Goal: Task Accomplishment & Management: Use online tool/utility

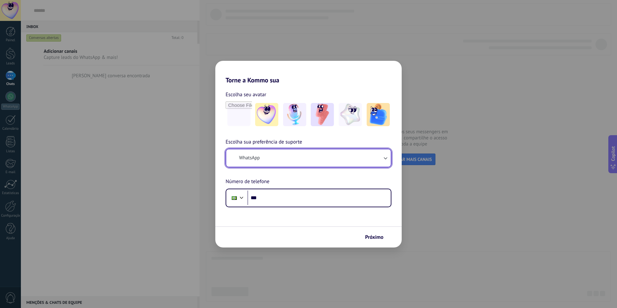
click at [276, 161] on button "WhatsApp" at bounding box center [308, 157] width 165 height 17
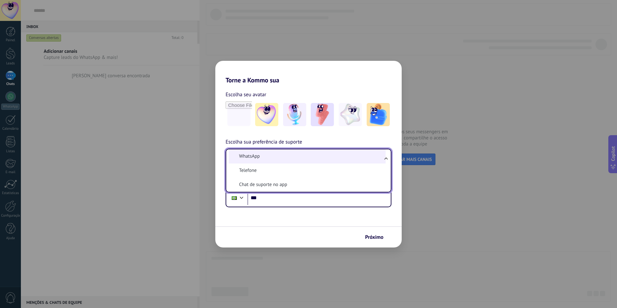
click at [273, 154] on li "WhatsApp" at bounding box center [307, 156] width 157 height 14
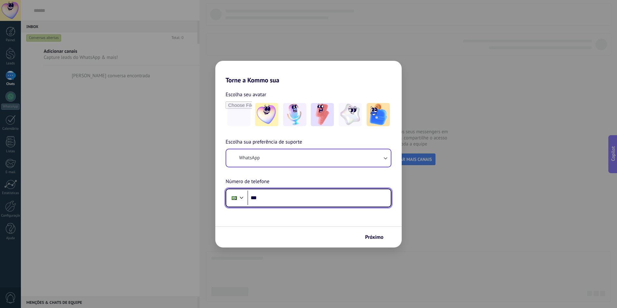
click at [301, 202] on input "***" at bounding box center [319, 197] width 143 height 15
type input "**********"
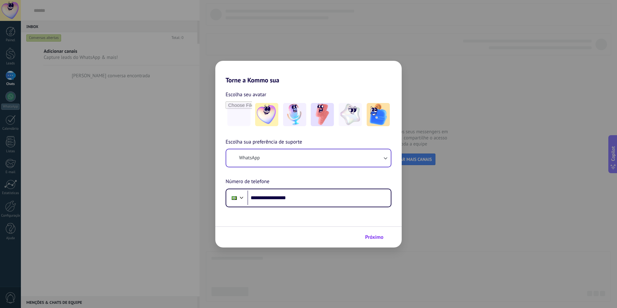
click at [368, 237] on span "Próximo" at bounding box center [374, 237] width 18 height 5
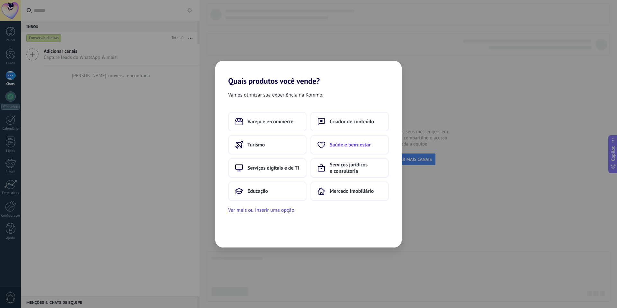
click at [348, 148] on button "Saúde e bem-estar" at bounding box center [350, 144] width 78 height 19
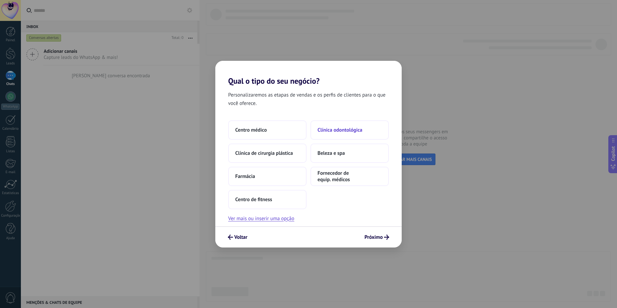
click at [342, 130] on span "Clínica odontológica" at bounding box center [340, 130] width 45 height 6
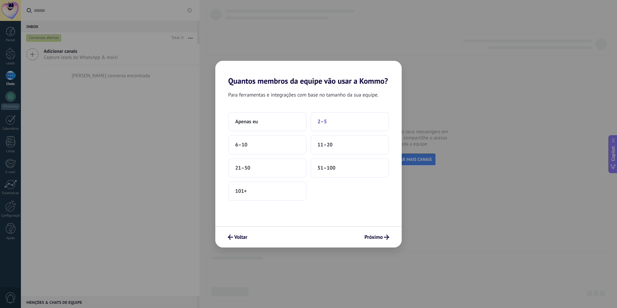
click at [329, 123] on button "2–5" at bounding box center [350, 121] width 78 height 19
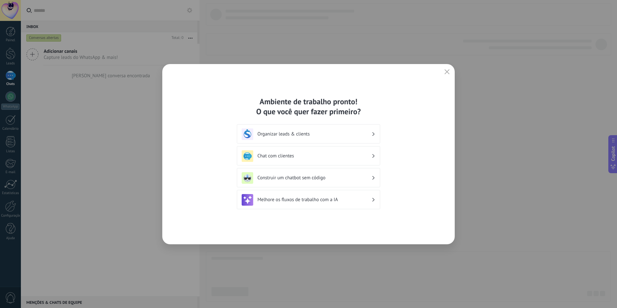
click at [345, 137] on div "Organizar leads & clients" at bounding box center [309, 134] width 134 height 12
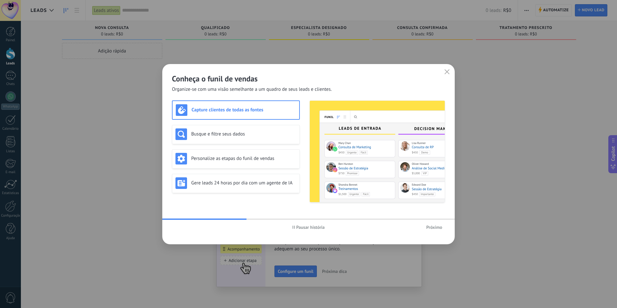
click at [439, 232] on button "Próximo" at bounding box center [434, 227] width 22 height 10
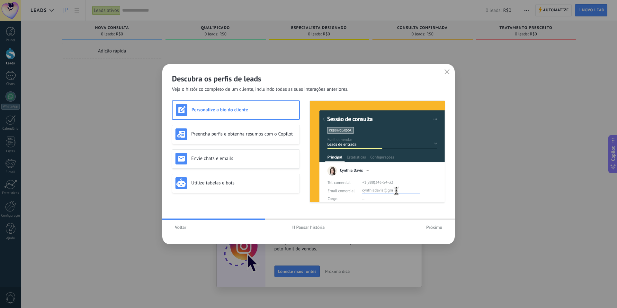
click at [433, 226] on span "Próximo" at bounding box center [434, 227] width 16 height 5
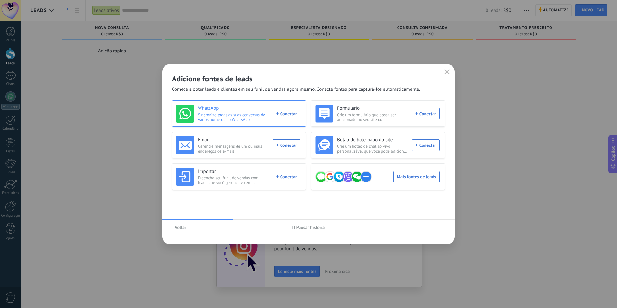
click at [293, 114] on div "WhatsApp Sincronize todas as suas conversas de vários números do WhatsApp Conec…" at bounding box center [238, 114] width 124 height 18
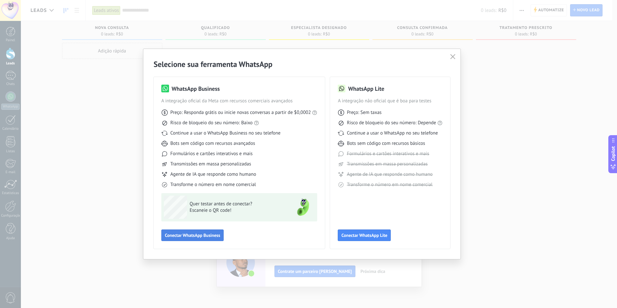
click at [200, 237] on span "Conectar WhatsApp Business" at bounding box center [192, 235] width 55 height 5
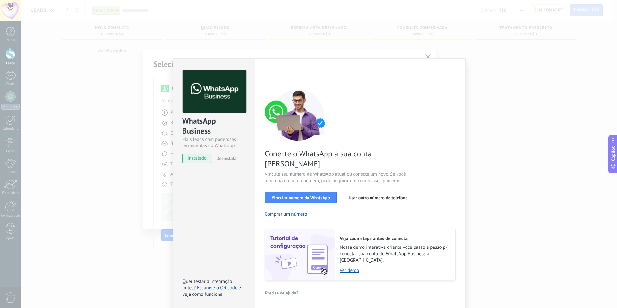
click at [226, 155] on button "Desinstalar" at bounding box center [226, 158] width 24 height 10
click at [205, 155] on span "instalado" at bounding box center [197, 158] width 29 height 10
click at [204, 160] on span "instalado" at bounding box center [197, 158] width 29 height 10
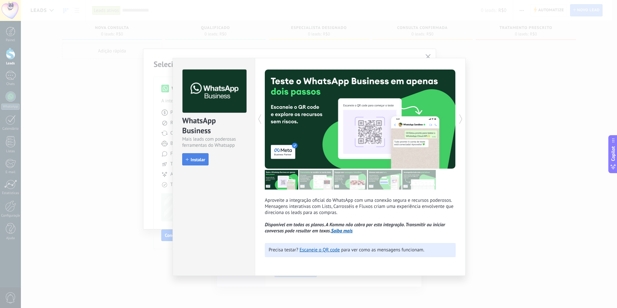
click at [199, 161] on span "Instalar" at bounding box center [198, 159] width 14 height 5
click at [460, 121] on icon at bounding box center [461, 119] width 6 height 13
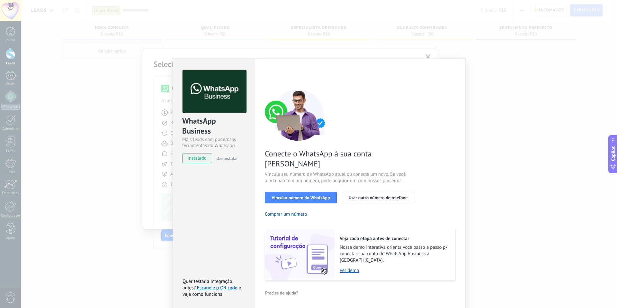
click at [219, 228] on div "WhatsApp Business Mais leads com poderosas ferramentas do Whatsapp instalado De…" at bounding box center [214, 183] width 82 height 251
click at [216, 285] on link "Escaneie o QR code" at bounding box center [217, 288] width 40 height 6
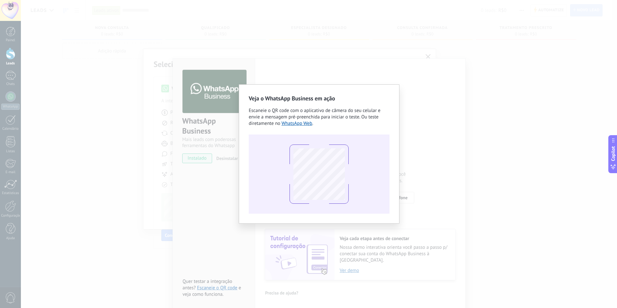
click at [484, 170] on div "Veja o WhatsApp Business em ação Escaneie o QR code com o aplicativo de câmera …" at bounding box center [319, 154] width 596 height 308
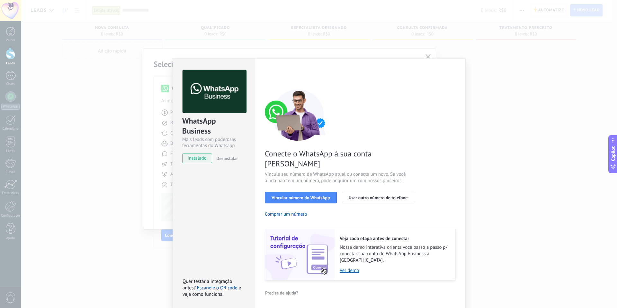
click at [213, 285] on span "e veja como funciona." at bounding box center [212, 291] width 59 height 13
click at [213, 285] on link "Escaneie o QR code" at bounding box center [217, 288] width 40 height 6
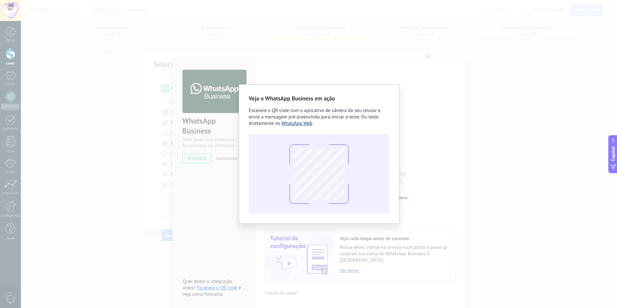
click at [298, 124] on link "WhatsApp Web" at bounding box center [297, 123] width 31 height 6
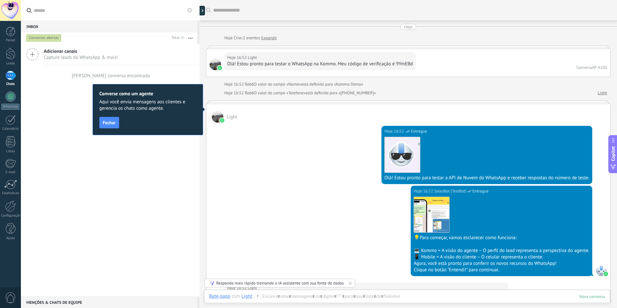
scroll to position [10, 0]
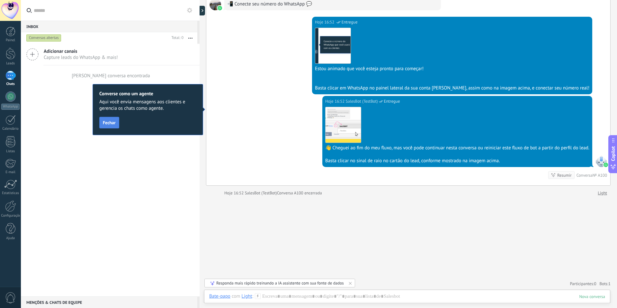
click at [108, 123] on span "Fechar" at bounding box center [109, 122] width 13 height 5
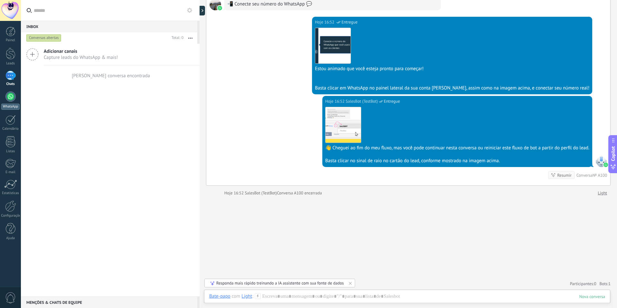
click at [14, 95] on div at bounding box center [10, 96] width 10 height 10
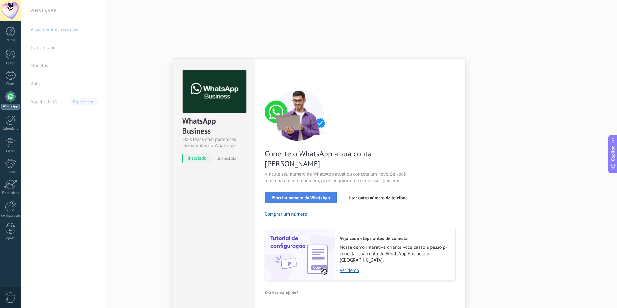
click at [289, 192] on button "Vincular número do WhatsApp" at bounding box center [301, 198] width 72 height 12
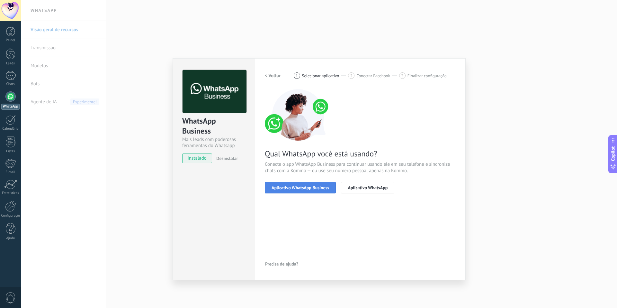
click at [303, 184] on button "Aplicativo WhatsApp Business" at bounding box center [300, 188] width 71 height 12
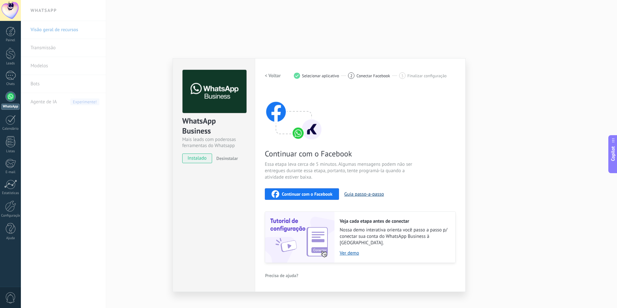
click at [358, 195] on button "Guia passo-a-passo" at bounding box center [364, 194] width 40 height 6
click at [314, 196] on div "Continuar com o Facebook" at bounding box center [302, 194] width 61 height 8
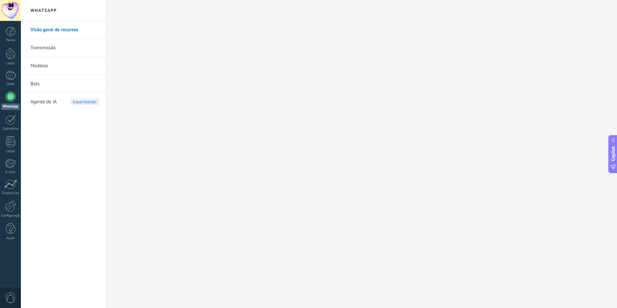
click at [9, 94] on div at bounding box center [10, 96] width 10 height 10
